Goal: Check status: Check status

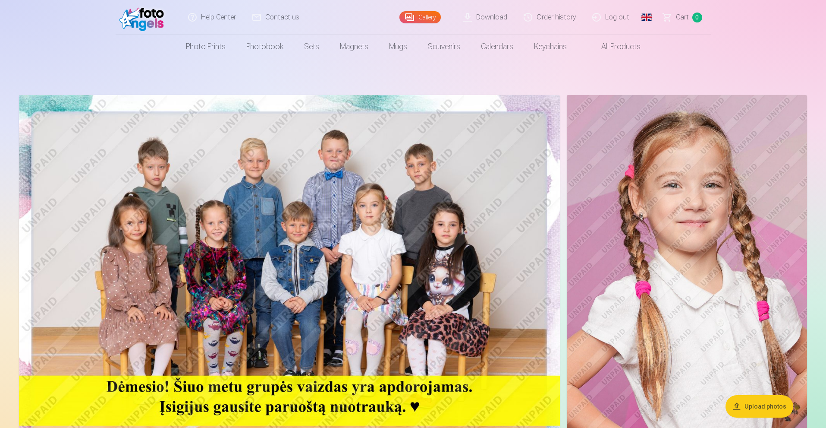
click at [553, 16] on link "Order history" at bounding box center [550, 17] width 69 height 35
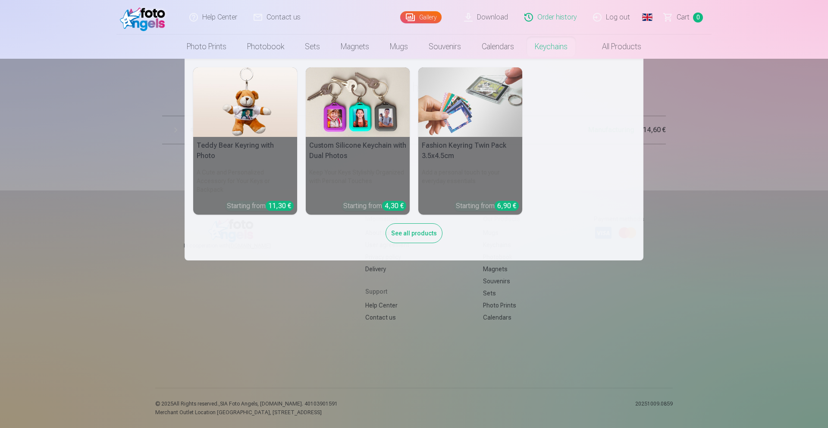
click at [712, 177] on nav "Teddy Bear Keyring with Photo A Cute and Personalized Accessory for Your Keys o…" at bounding box center [414, 159] width 828 height 201
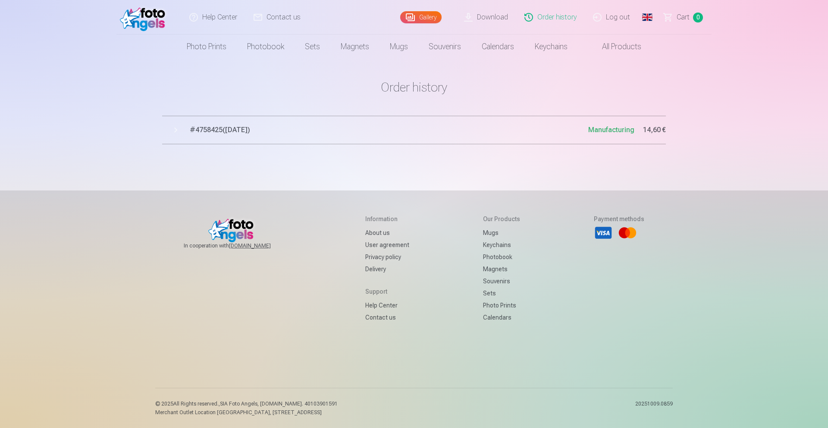
click at [222, 128] on span "# 4758425 ( [DATE] )" at bounding box center [389, 130] width 399 height 10
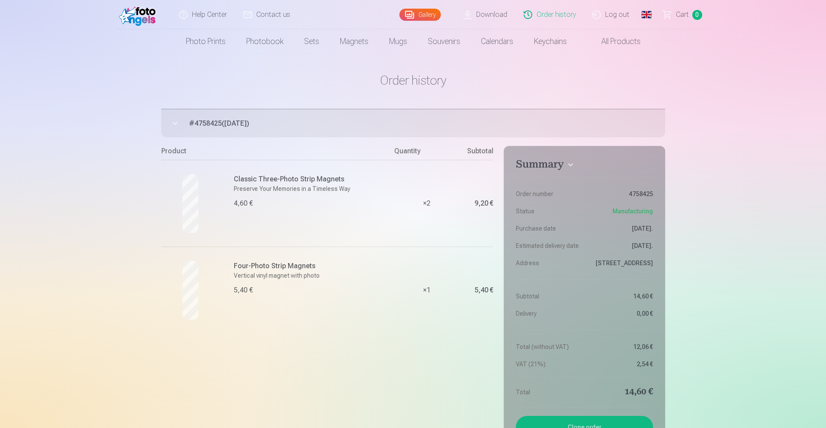
scroll to position [9, 0]
click at [648, 14] on link "Global" at bounding box center [646, 13] width 17 height 26
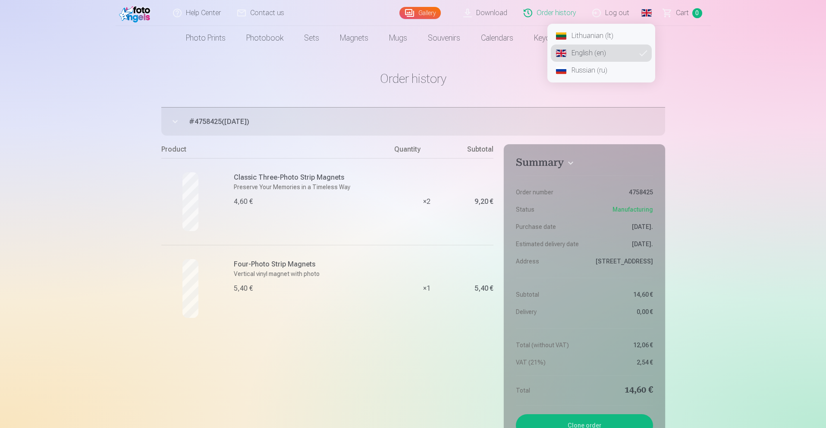
click at [608, 35] on link "Lithuanian (lt)" at bounding box center [601, 35] width 101 height 17
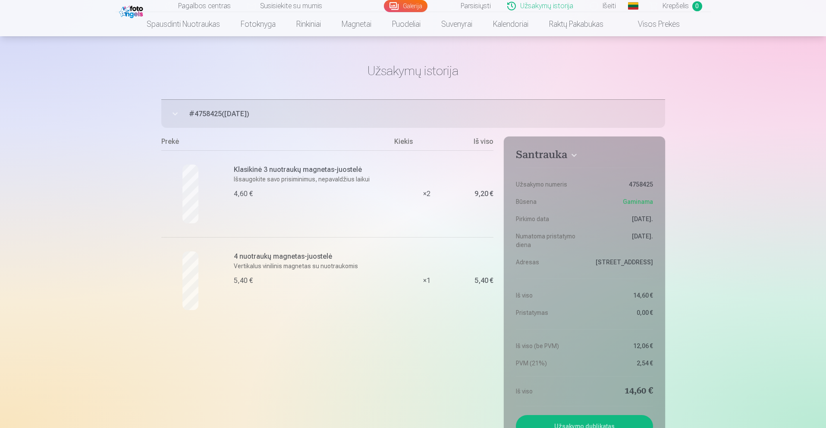
scroll to position [28, 0]
